Goal: Information Seeking & Learning: Learn about a topic

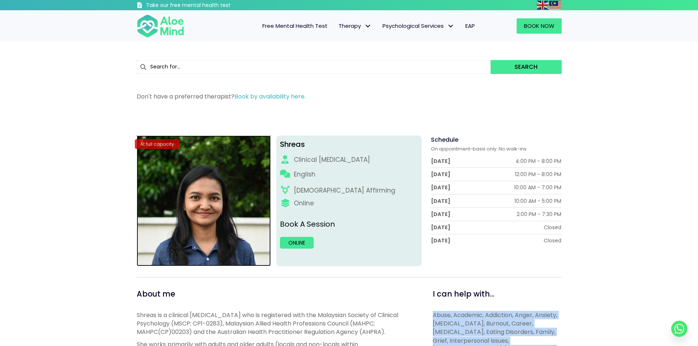
click at [182, 208] on img at bounding box center [204, 201] width 135 height 131
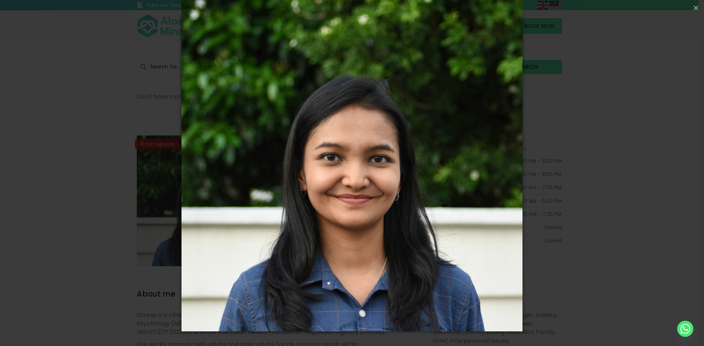
click at [115, 208] on div "Loading..." at bounding box center [352, 173] width 704 height 346
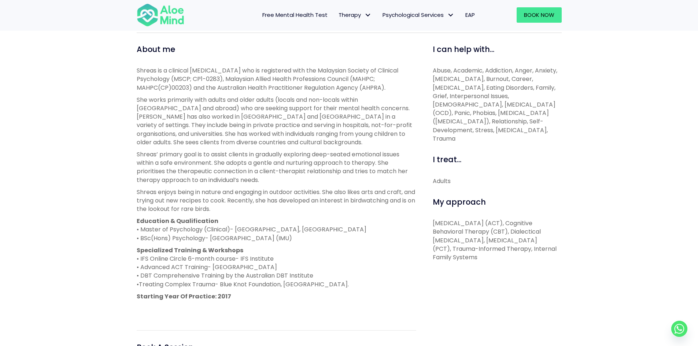
scroll to position [257, 0]
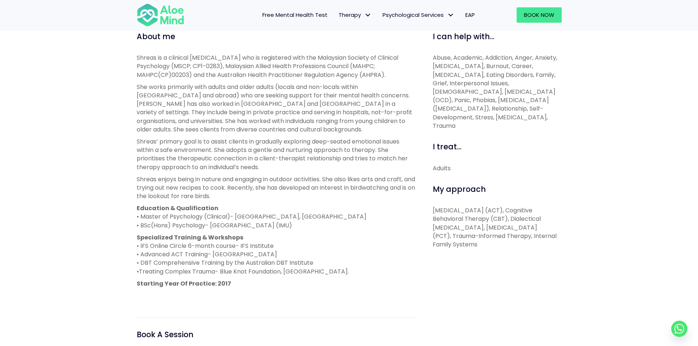
drag, startPoint x: 421, startPoint y: 213, endPoint x: 528, endPoint y: 258, distance: 116.0
click at [528, 258] on div "About me Shreas is a clinical [MEDICAL_DATA] who is registered with the Malaysi…" at bounding box center [349, 211] width 436 height 361
click at [528, 258] on div "I can help with... Abuse, Academic, Addiction, Anger, Anxiety, [MEDICAL_DATA], …" at bounding box center [495, 211] width 146 height 361
drag, startPoint x: 223, startPoint y: 284, endPoint x: 214, endPoint y: 284, distance: 9.2
click at [214, 284] on strong "Starting Year Of Practice: 2017" at bounding box center [184, 284] width 95 height 8
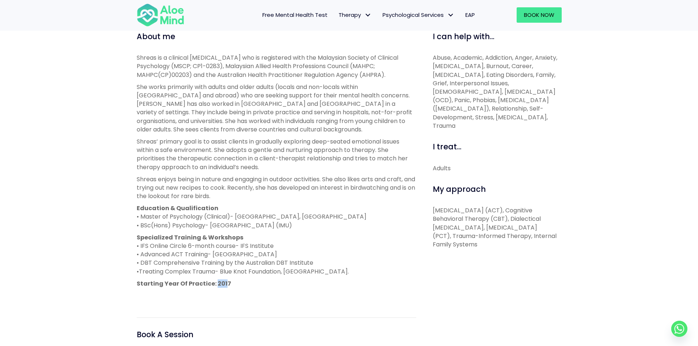
click at [214, 284] on strong "Starting Year Of Practice: 2017" at bounding box center [184, 284] width 95 height 8
click at [228, 285] on p "Starting Year Of Practice: 2017" at bounding box center [277, 284] width 280 height 8
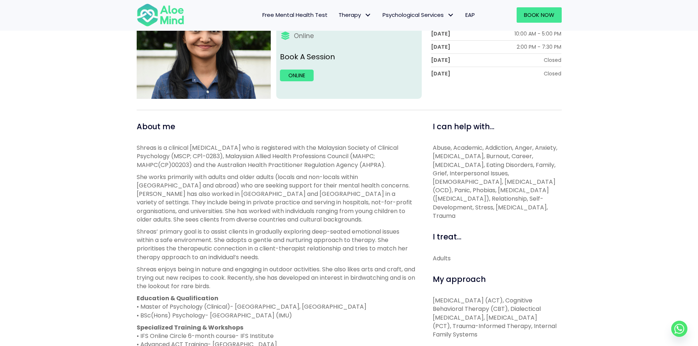
scroll to position [110, 0]
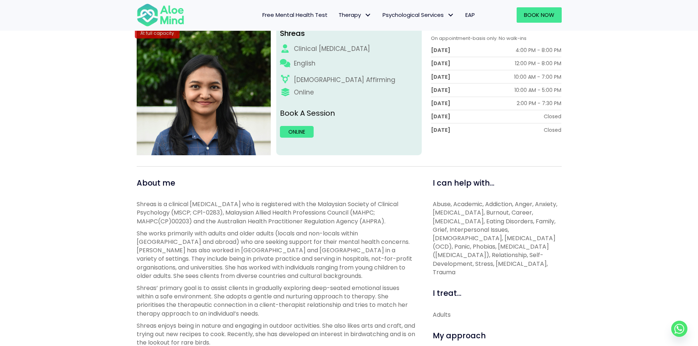
click at [218, 218] on p "Shreas is a clinical [MEDICAL_DATA] who is registered with the Malaysian Societ…" at bounding box center [277, 213] width 280 height 26
